Goal: Communication & Community: Participate in discussion

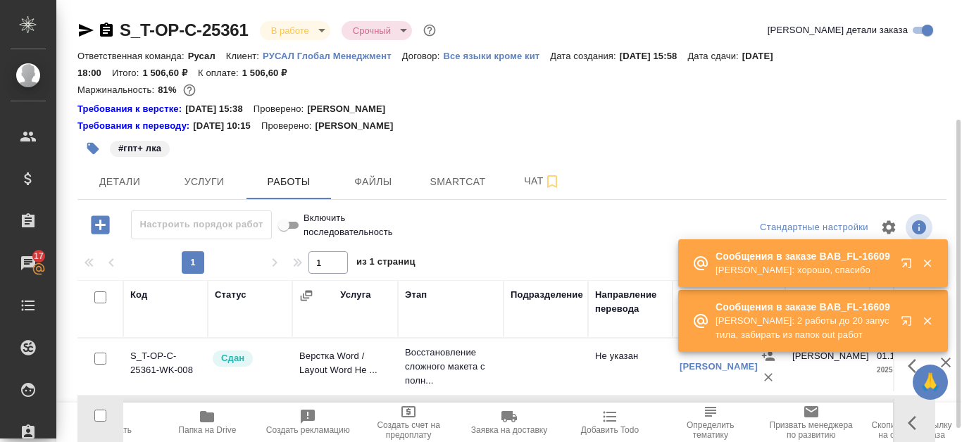
scroll to position [70, 0]
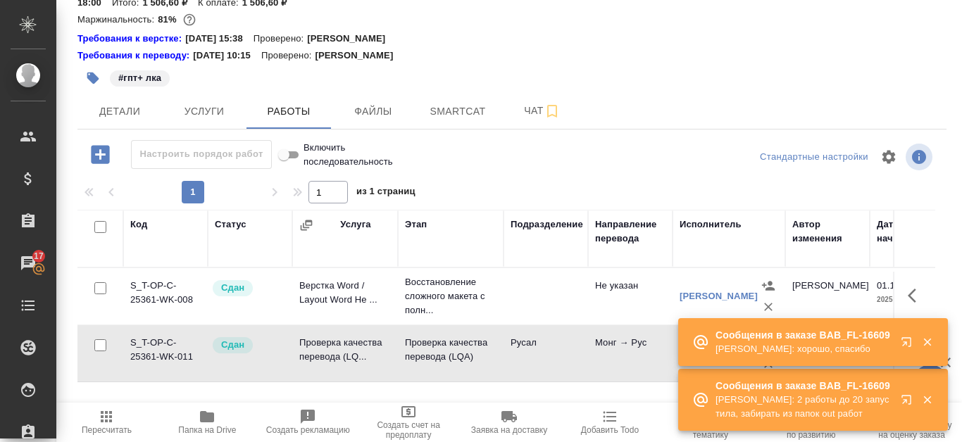
click at [781, 392] on p "Сообщения в заказе BAB_FL-16609" at bounding box center [803, 386] width 176 height 14
click at [780, 346] on p "Валеев Динар: хорошо, спасибо" at bounding box center [803, 349] width 176 height 14
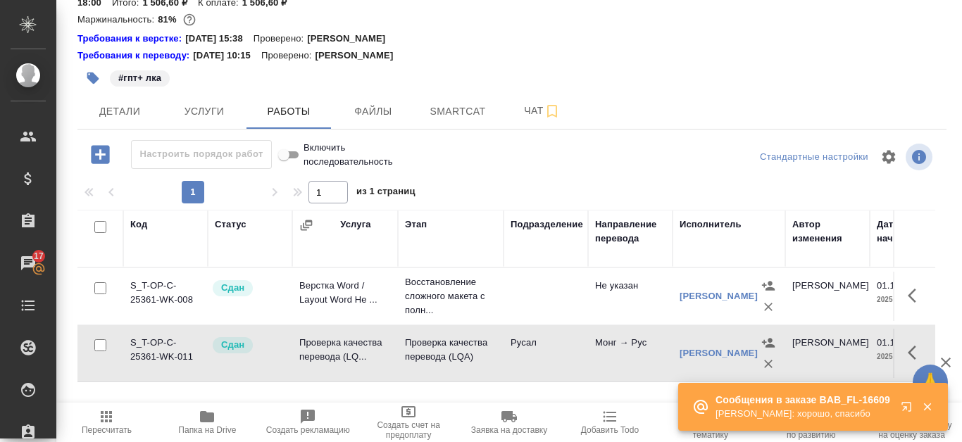
click at [785, 402] on p "Сообщения в заказе BAB_FL-16609" at bounding box center [803, 400] width 176 height 14
click at [28, 268] on div "Чаты" at bounding box center [10, 263] width 35 height 21
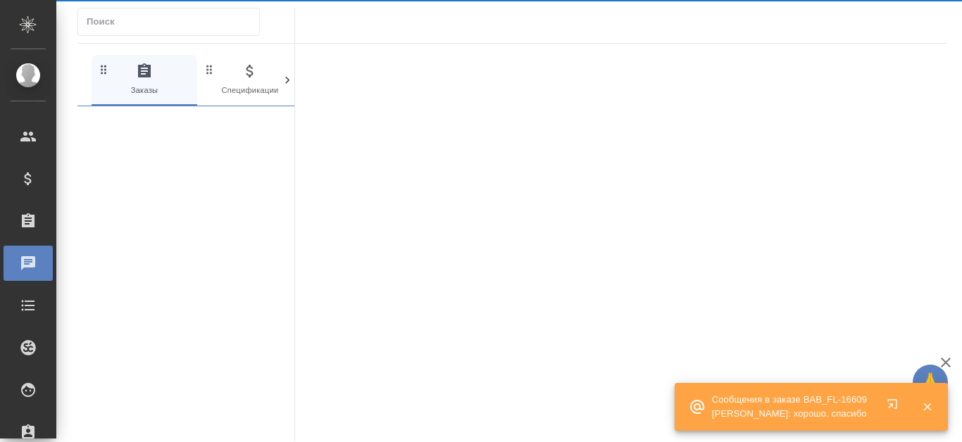
click at [40, 267] on div at bounding box center [39, 263] width 39 height 17
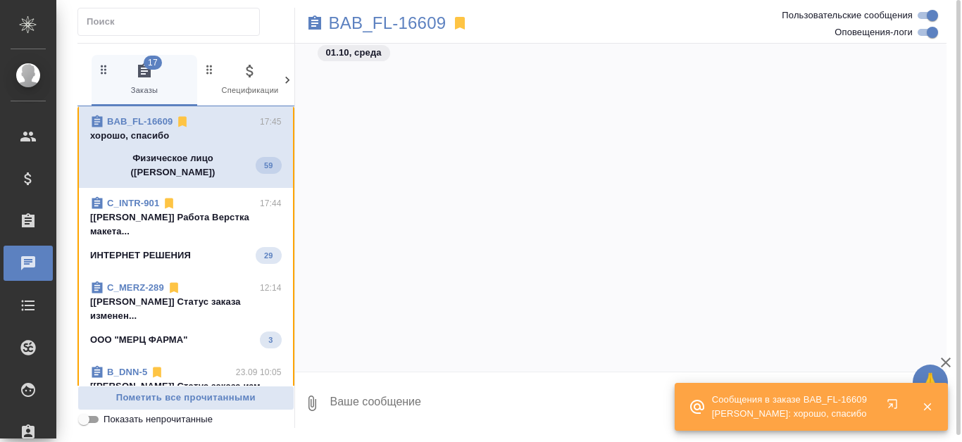
scroll to position [5233, 0]
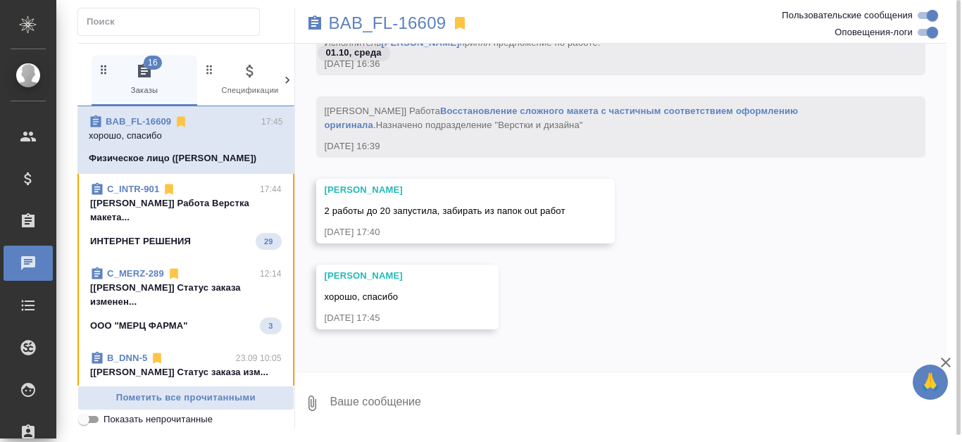
click at [181, 204] on p "[Исмагилова Диана] Работа Верстка макета..." at bounding box center [186, 210] width 192 height 28
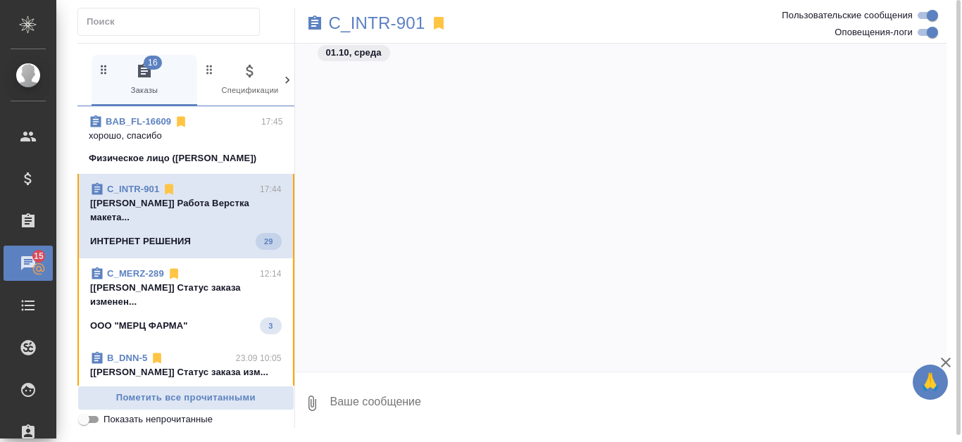
scroll to position [3850, 0]
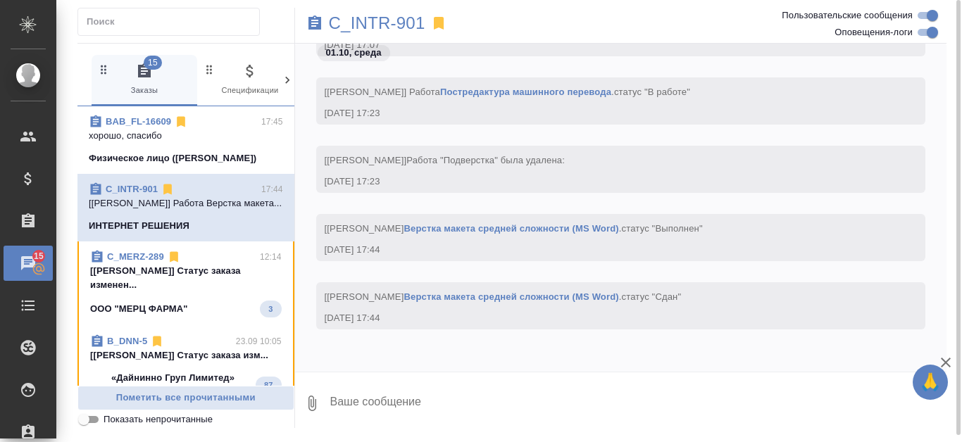
click at [185, 283] on p "[Зайцева Светлана] Статус заказа изменен..." at bounding box center [186, 278] width 192 height 28
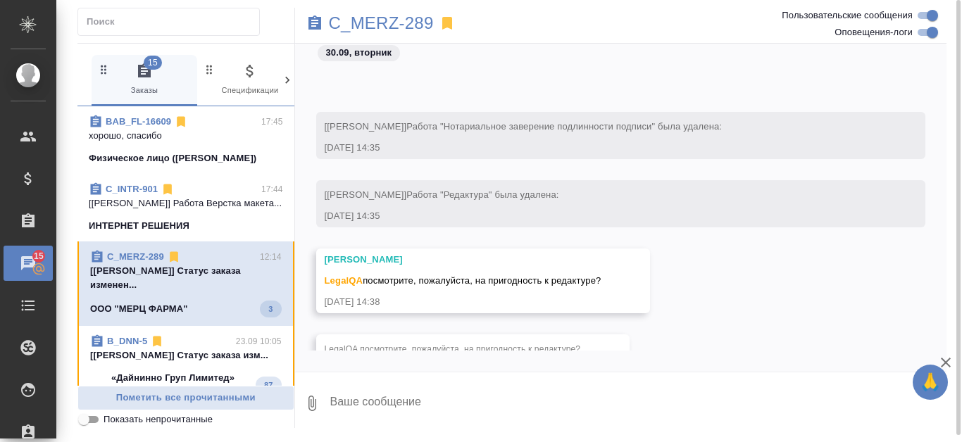
scroll to position [150, 0]
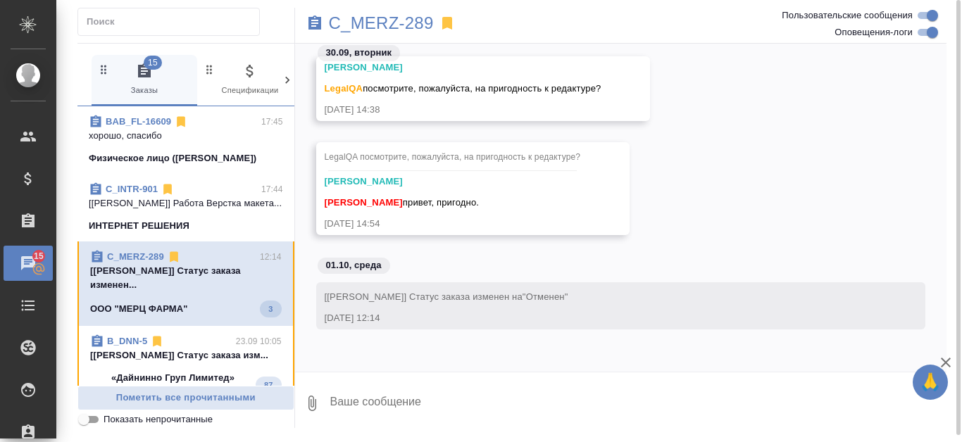
click at [190, 349] on div "B_DNN-5 23.09 10:05" at bounding box center [186, 342] width 192 height 14
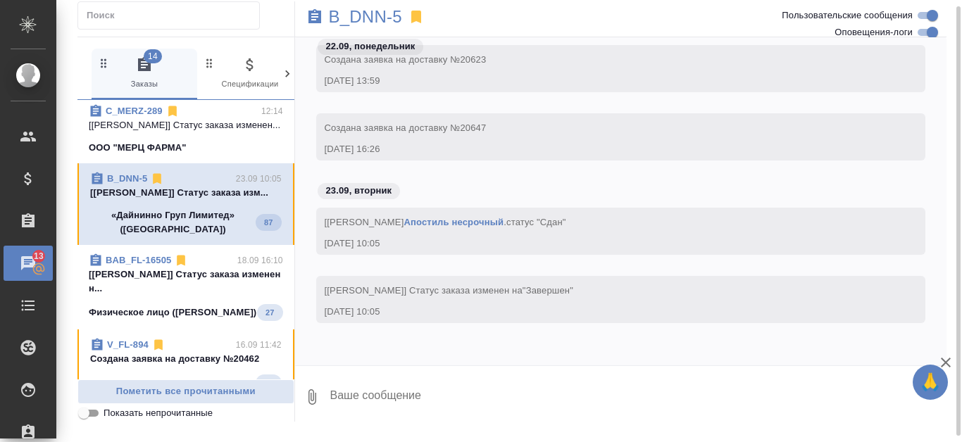
scroll to position [141, 0]
click at [180, 294] on p "[Москалец Алина] Статус заказа изменен н..." at bounding box center [186, 280] width 194 height 28
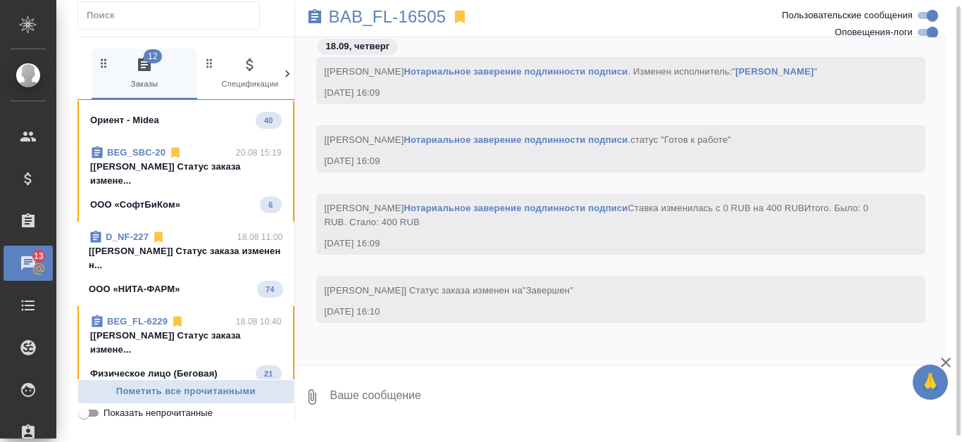
scroll to position [493, 0]
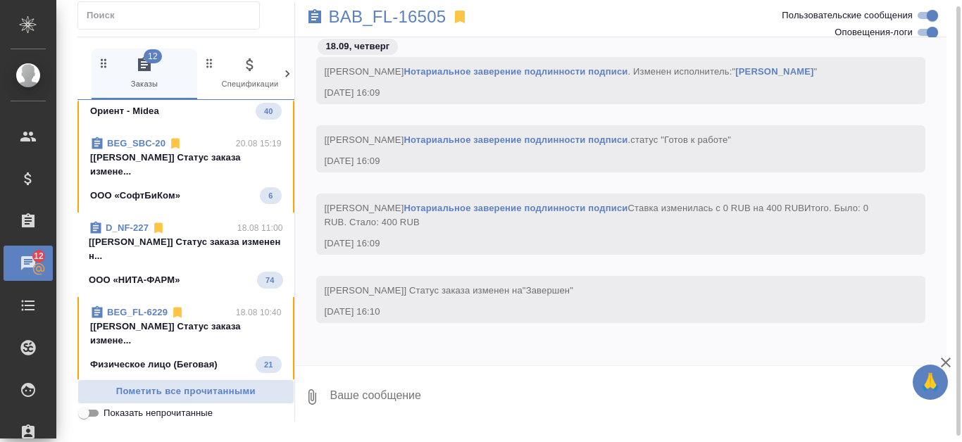
click at [220, 179] on p "[Антонова Кристина] Статус заказа измене..." at bounding box center [186, 165] width 192 height 28
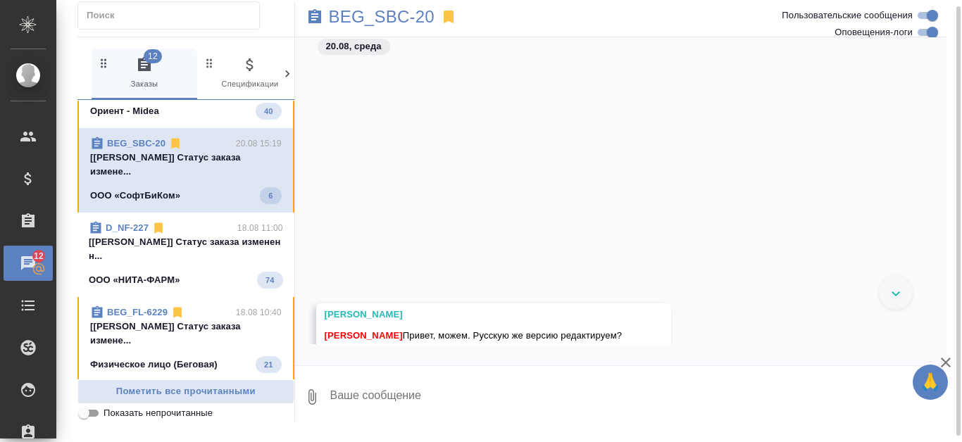
scroll to position [385, 0]
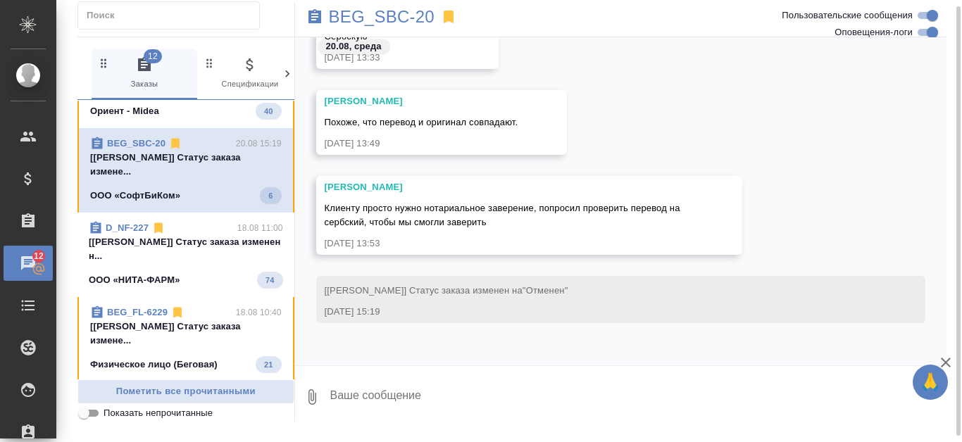
click at [178, 348] on p "[Антонова Кристина] Статус заказа измене..." at bounding box center [186, 334] width 192 height 28
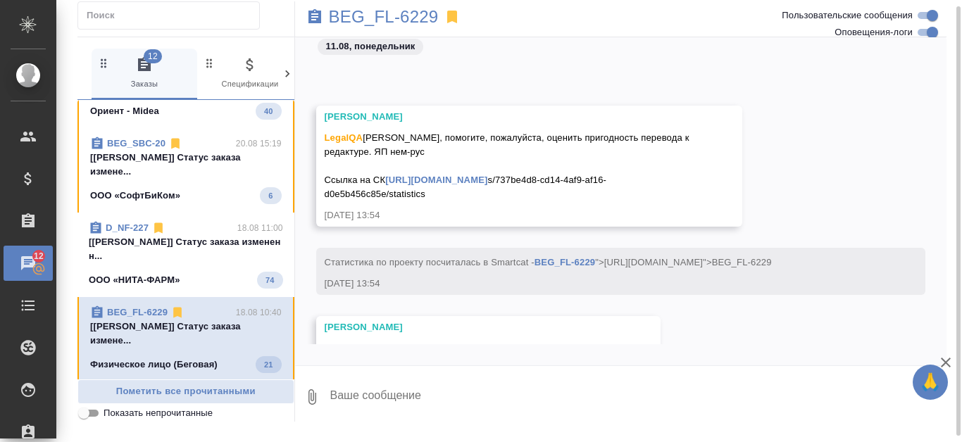
scroll to position [1687, 0]
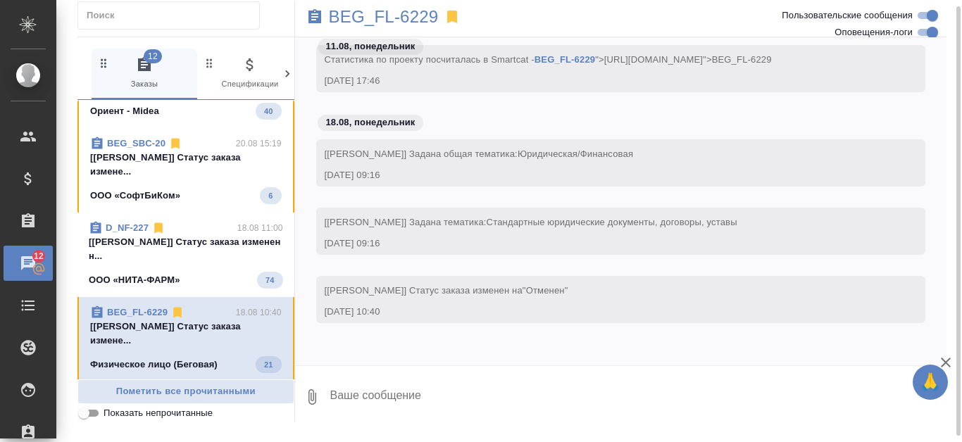
click at [202, 263] on p "[Давыдова Елена] Статус заказа изменен н..." at bounding box center [186, 249] width 194 height 28
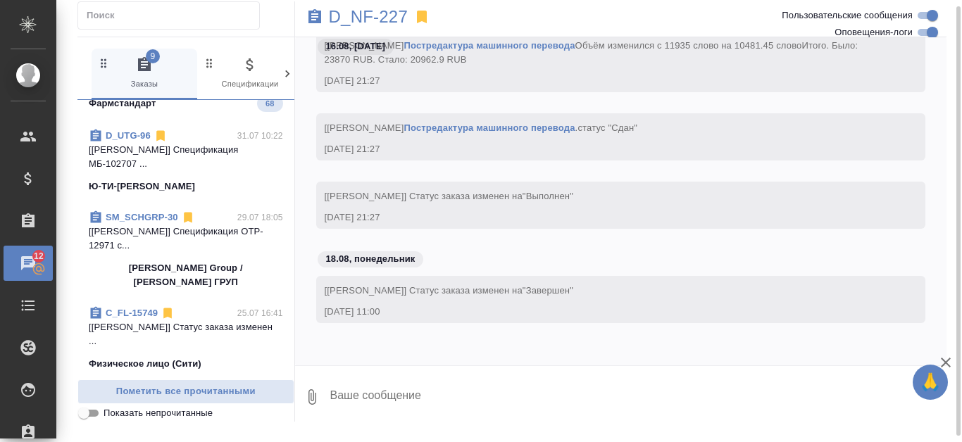
scroll to position [1374, 0]
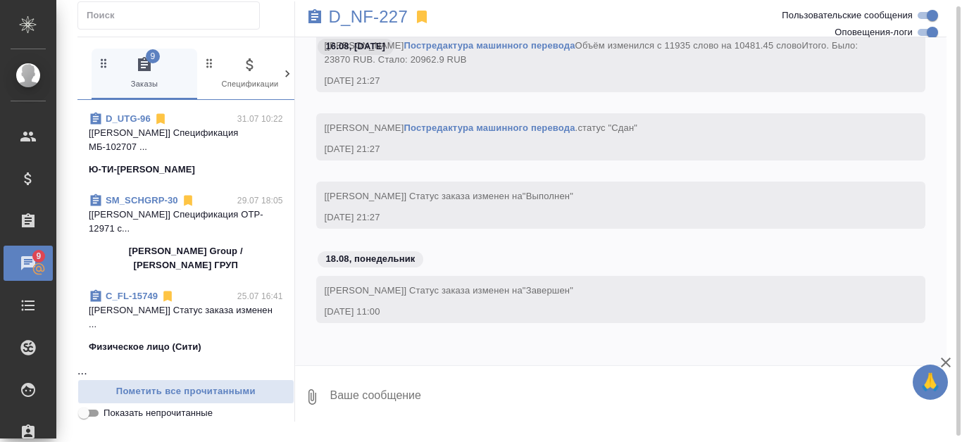
click at [178, 273] on p "Schneider Group / ШНАЙДЕР ГРУП" at bounding box center [186, 258] width 194 height 28
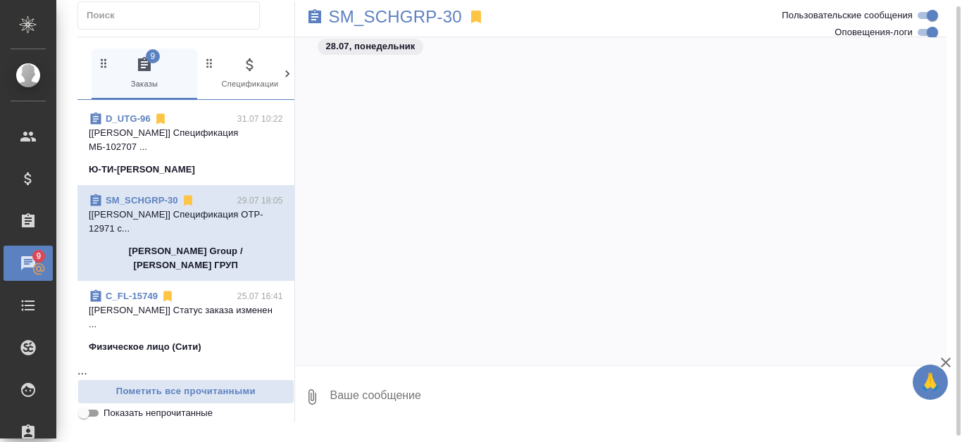
scroll to position [2395, 0]
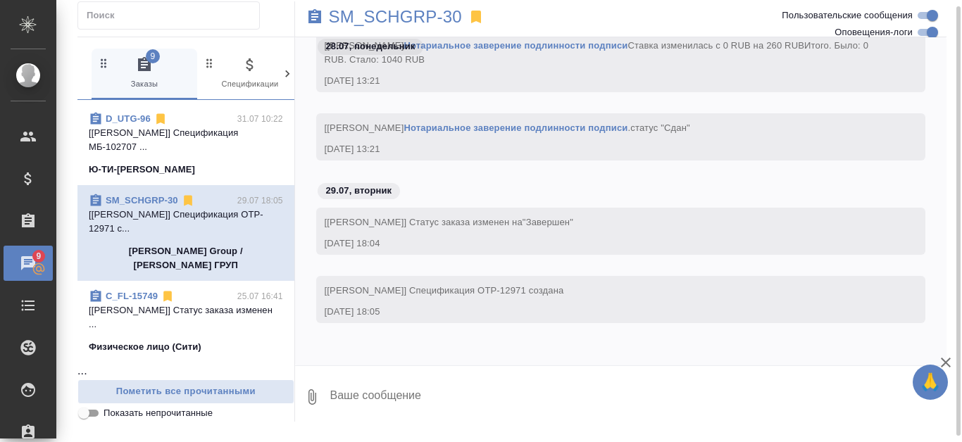
click at [180, 177] on p "Ю-ТИ-ДЖИ ДОМОДЕДОВО" at bounding box center [142, 170] width 106 height 14
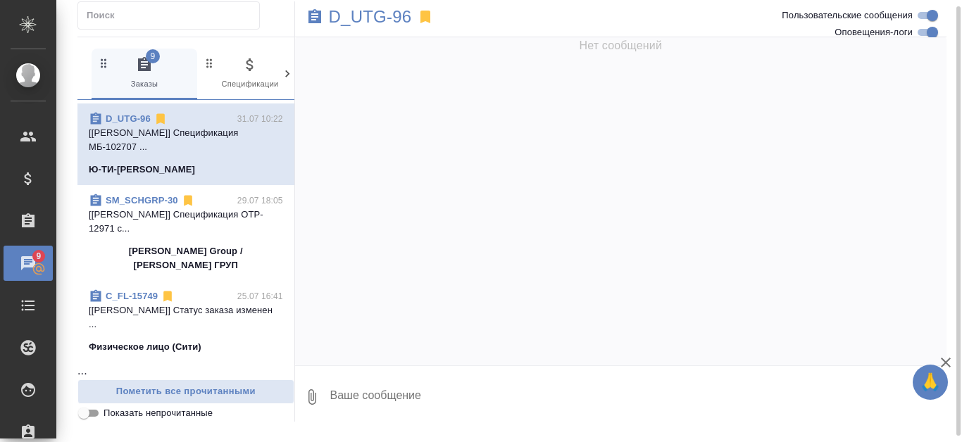
scroll to position [4977, 0]
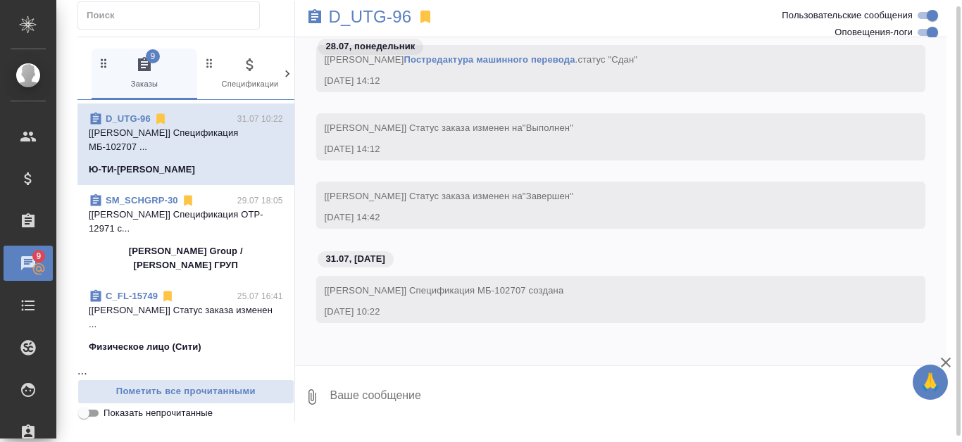
click at [178, 332] on p "[Димитриева Юлия] Статус заказа изменен ..." at bounding box center [186, 318] width 194 height 28
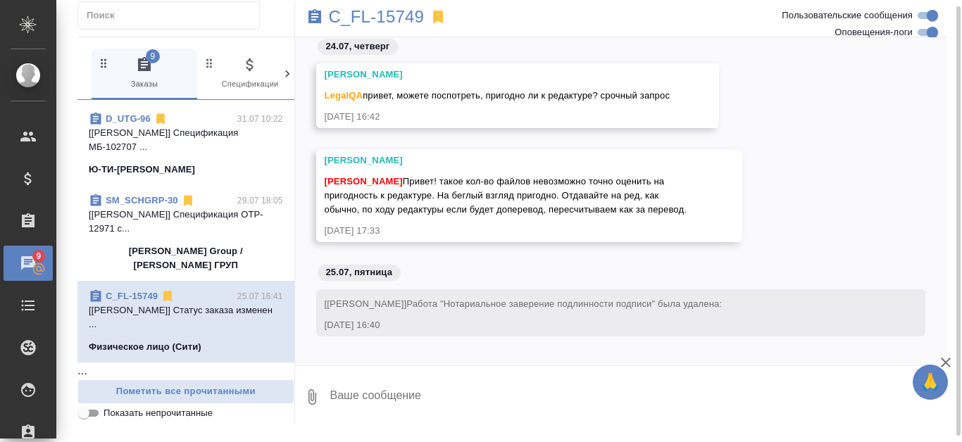
scroll to position [96, 0]
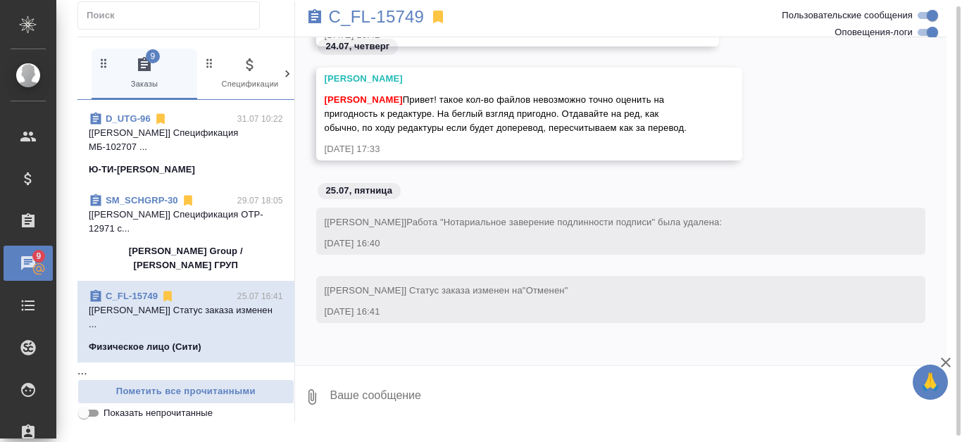
click at [178, 273] on p "Schneider Group / ШНАЙДЕР ГРУП" at bounding box center [186, 258] width 194 height 28
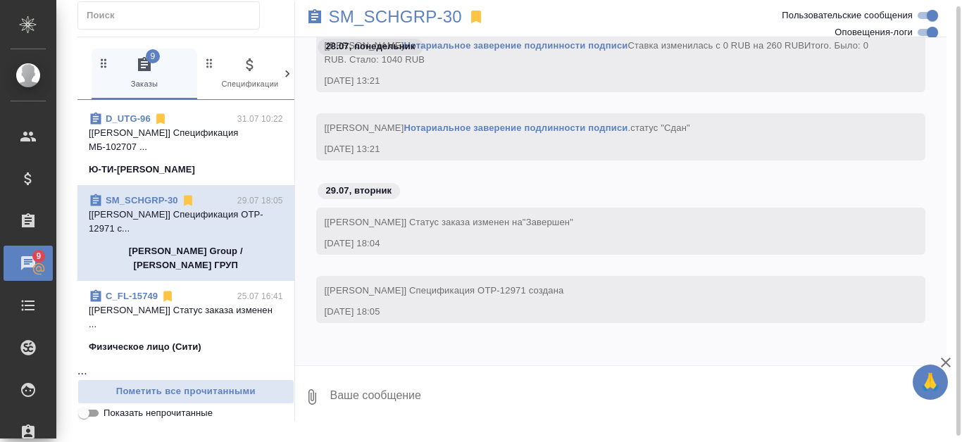
scroll to position [1391, 0]
click at [167, 327] on p "[Димитриева Юлия] Статус заказа изменен ..." at bounding box center [186, 318] width 194 height 28
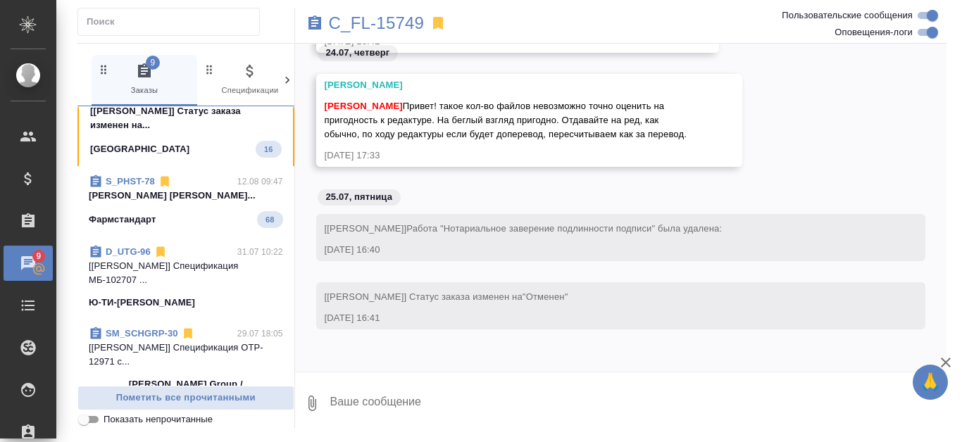
scroll to position [968, 0]
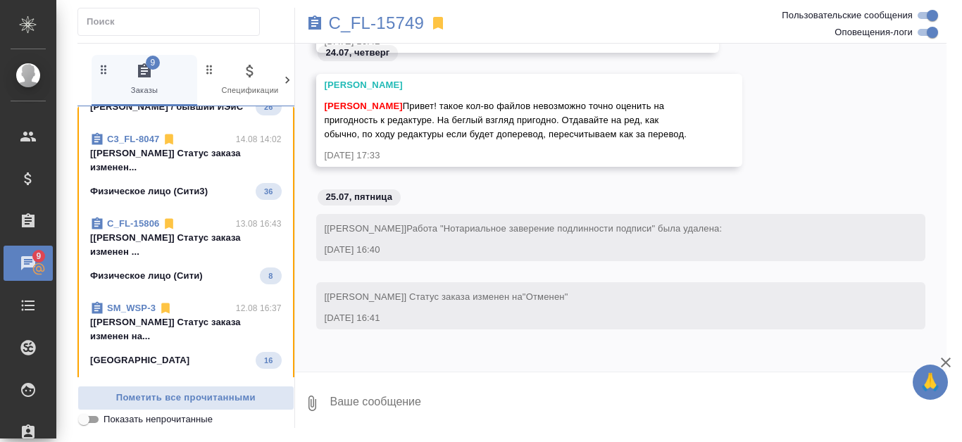
click at [171, 90] on p "[Прохорова Анастасия] Статус заказа изме..." at bounding box center [186, 83] width 192 height 14
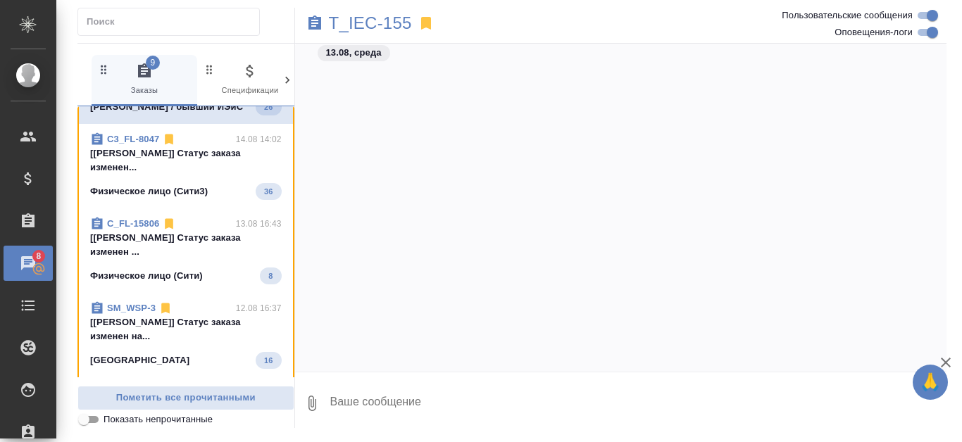
scroll to position [2008, 0]
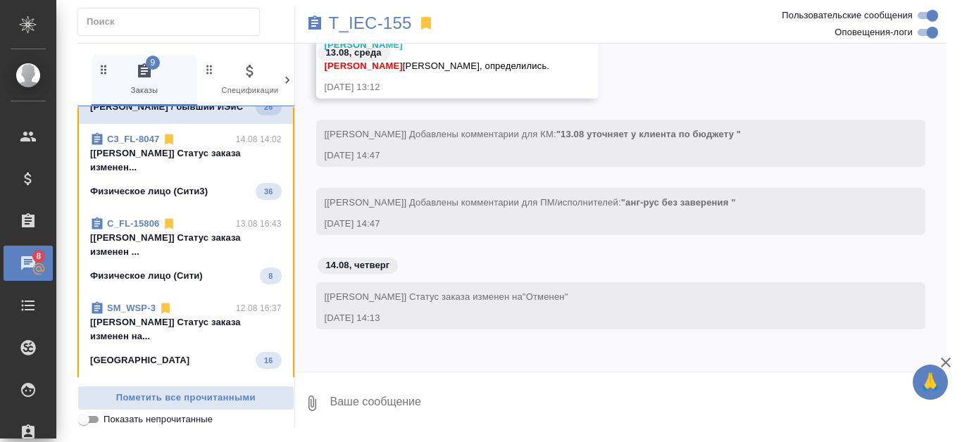
click at [179, 115] on div "ЕАС Стратегии / бывший ИЭйС 26" at bounding box center [186, 107] width 192 height 17
click at [203, 175] on p "[Никитина Татьяна] Статус заказа изменен..." at bounding box center [186, 160] width 192 height 28
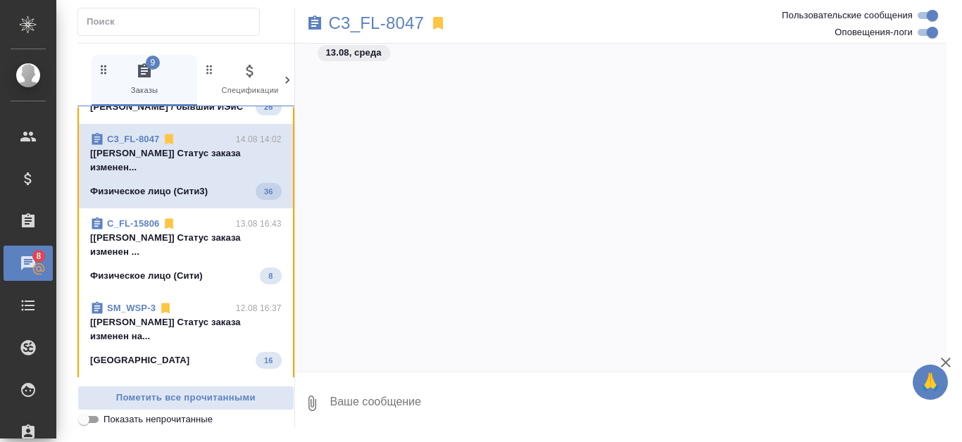
scroll to position [3346, 0]
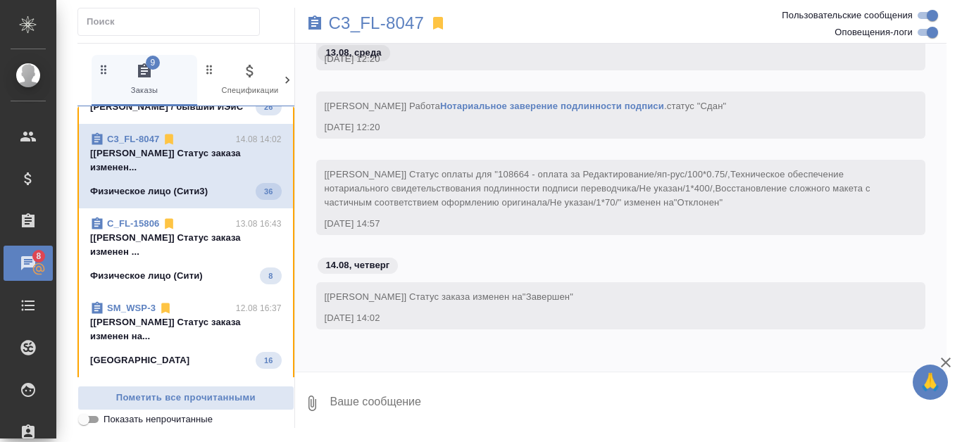
click at [187, 259] on p "[Димитриева Юлия] Статус заказа изменен ..." at bounding box center [186, 245] width 192 height 28
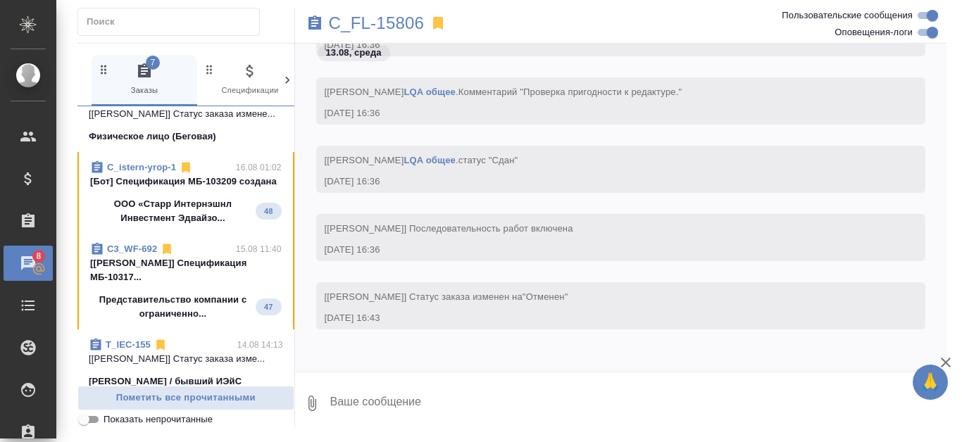
scroll to position [616, 0]
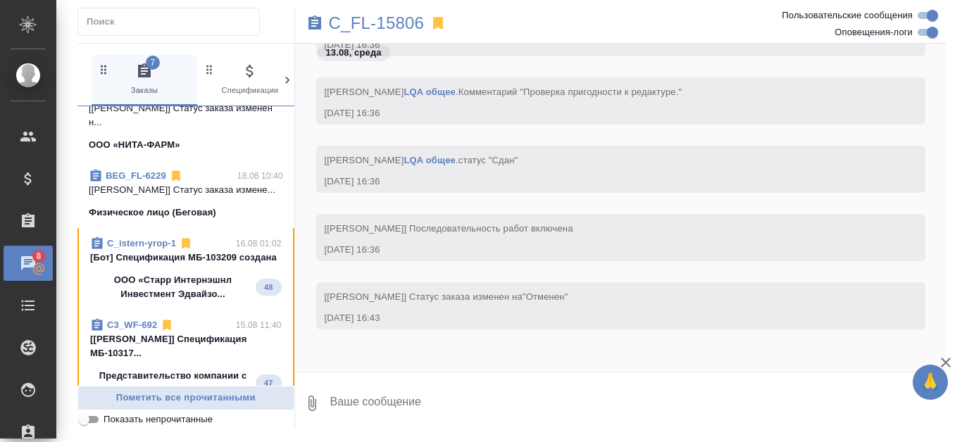
click at [173, 161] on div "D_NF-227 18.08 11:00 [Давыдова Елена] Статус заказа изменен н... ООО «НИТА-ФАРМ»" at bounding box center [185, 120] width 217 height 82
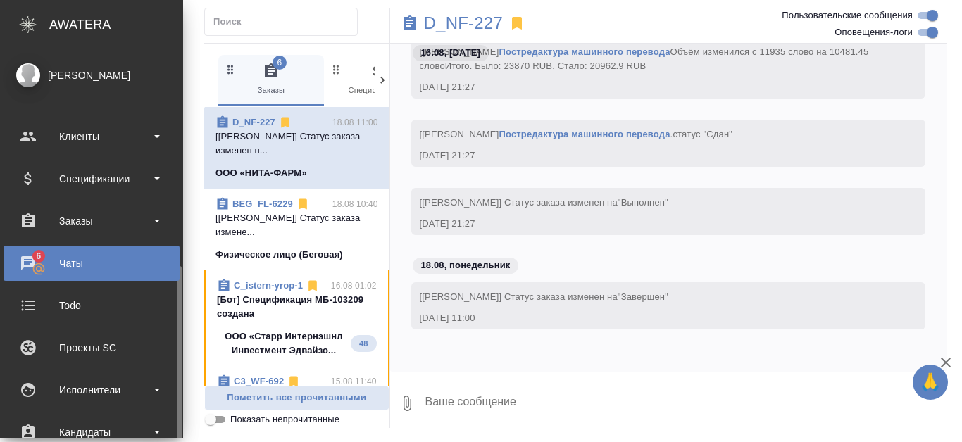
scroll to position [141, 0]
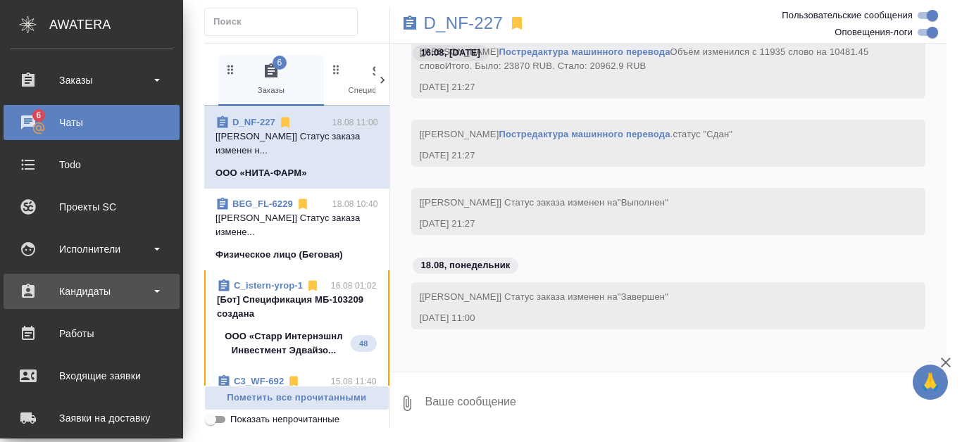
click at [83, 283] on div "Кандидаты" at bounding box center [92, 291] width 162 height 21
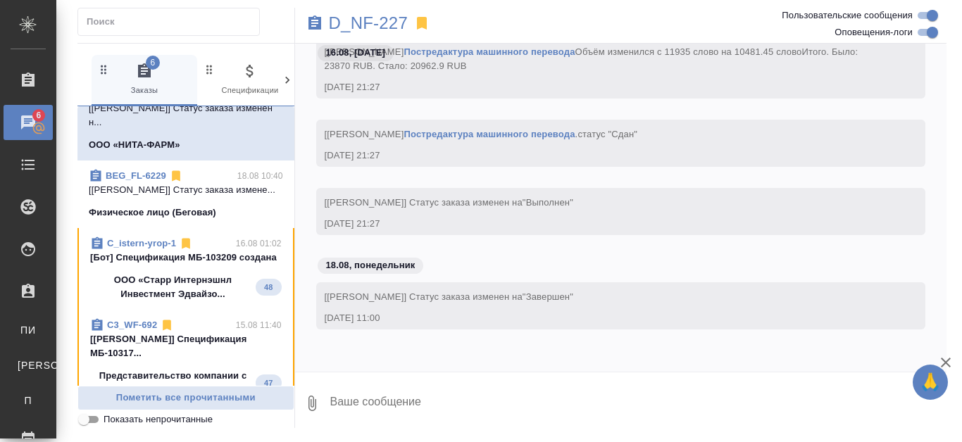
scroll to position [11174, 0]
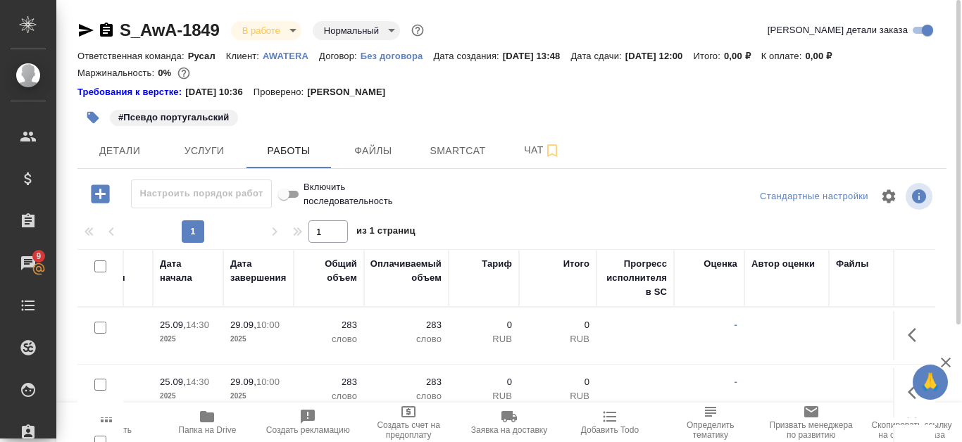
scroll to position [70, 0]
